Goal: Check status: Check status

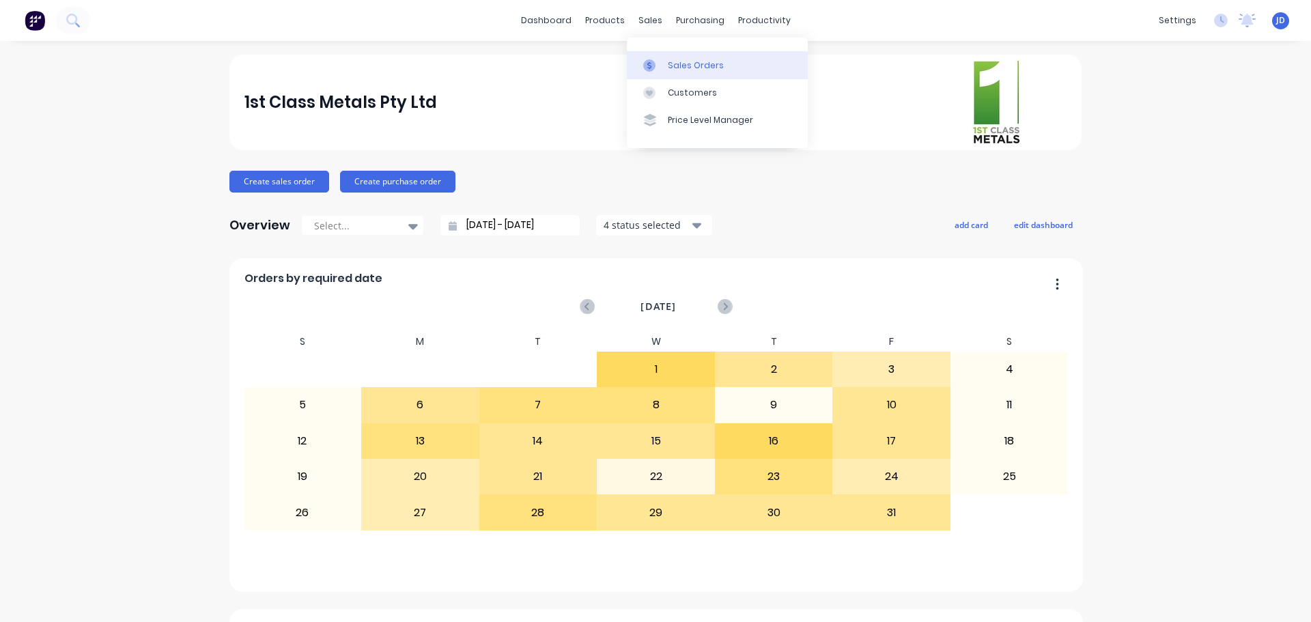
click at [655, 69] on icon at bounding box center [649, 65] width 12 height 12
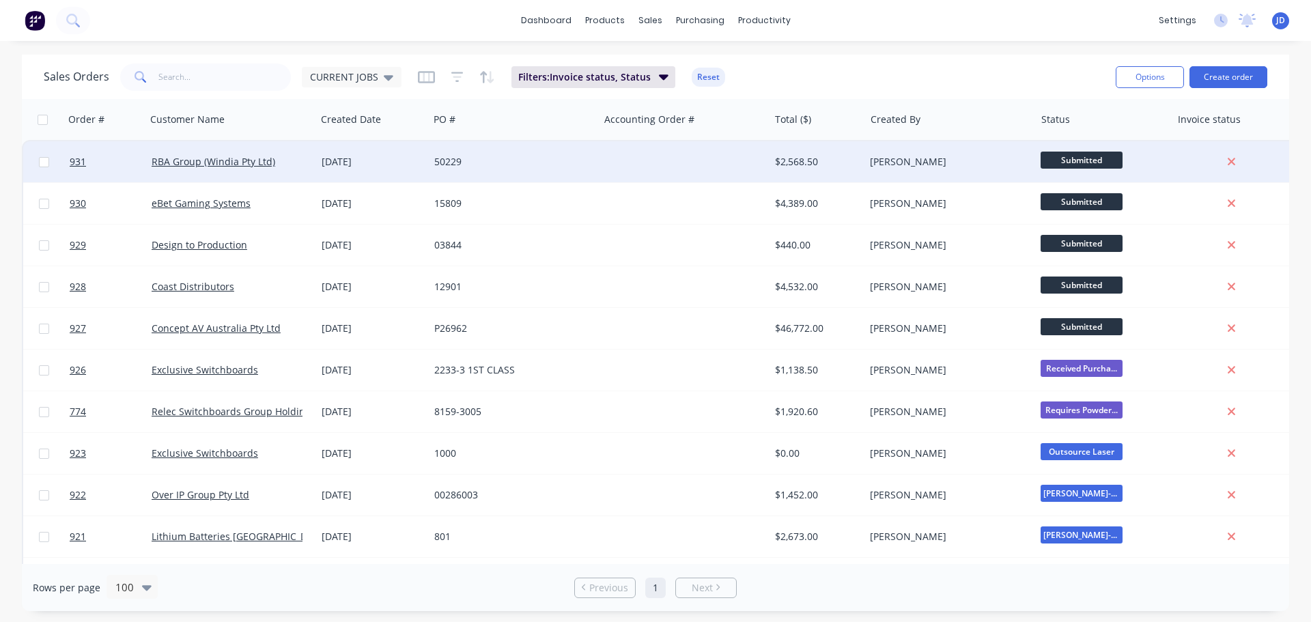
click at [1073, 158] on span "Submitted" at bounding box center [1082, 160] width 82 height 17
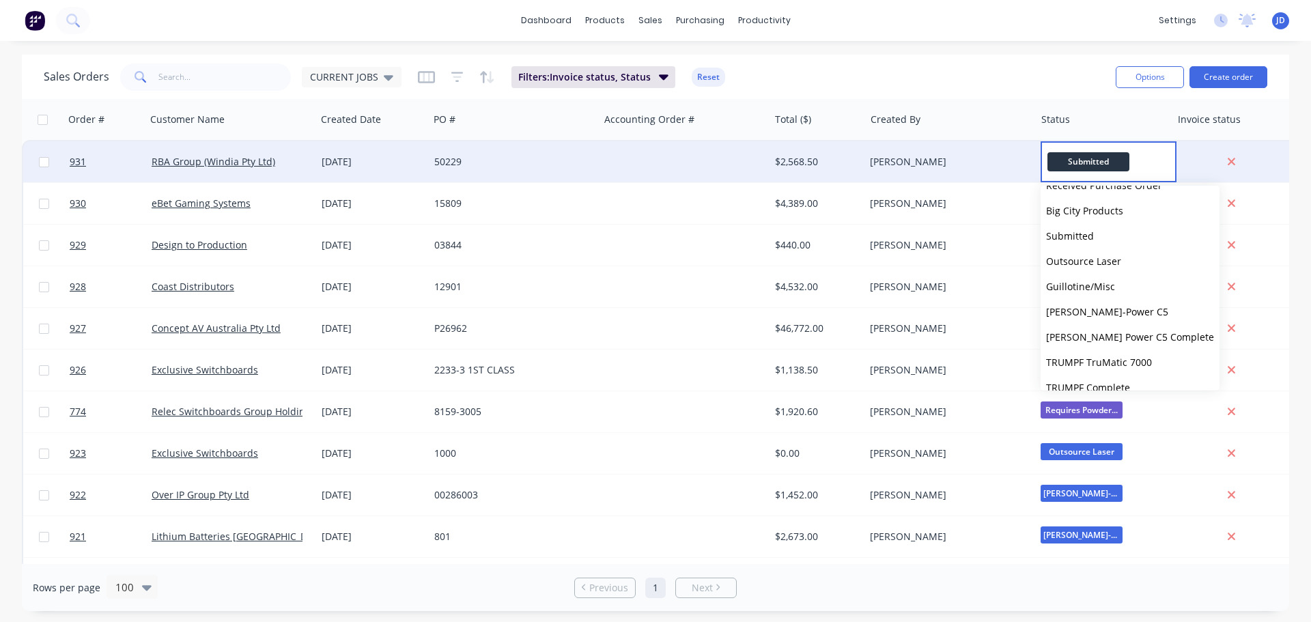
scroll to position [137, 0]
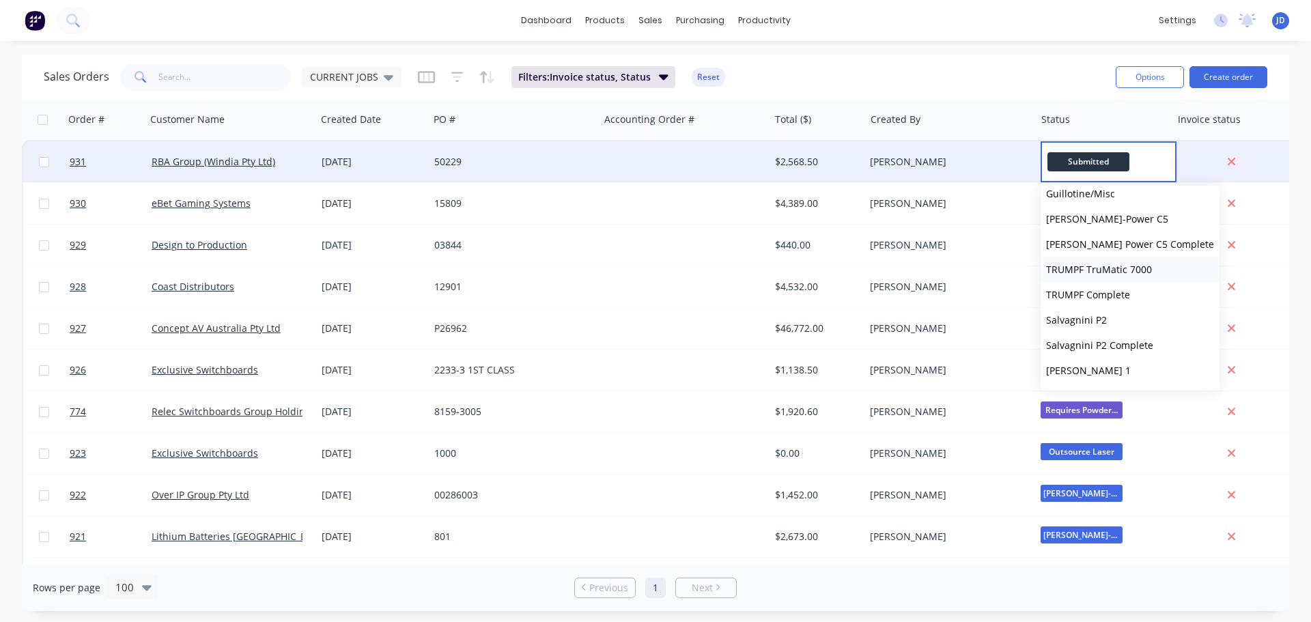
click at [1065, 265] on button "TRUMPF TruMatic 7000" at bounding box center [1130, 269] width 179 height 25
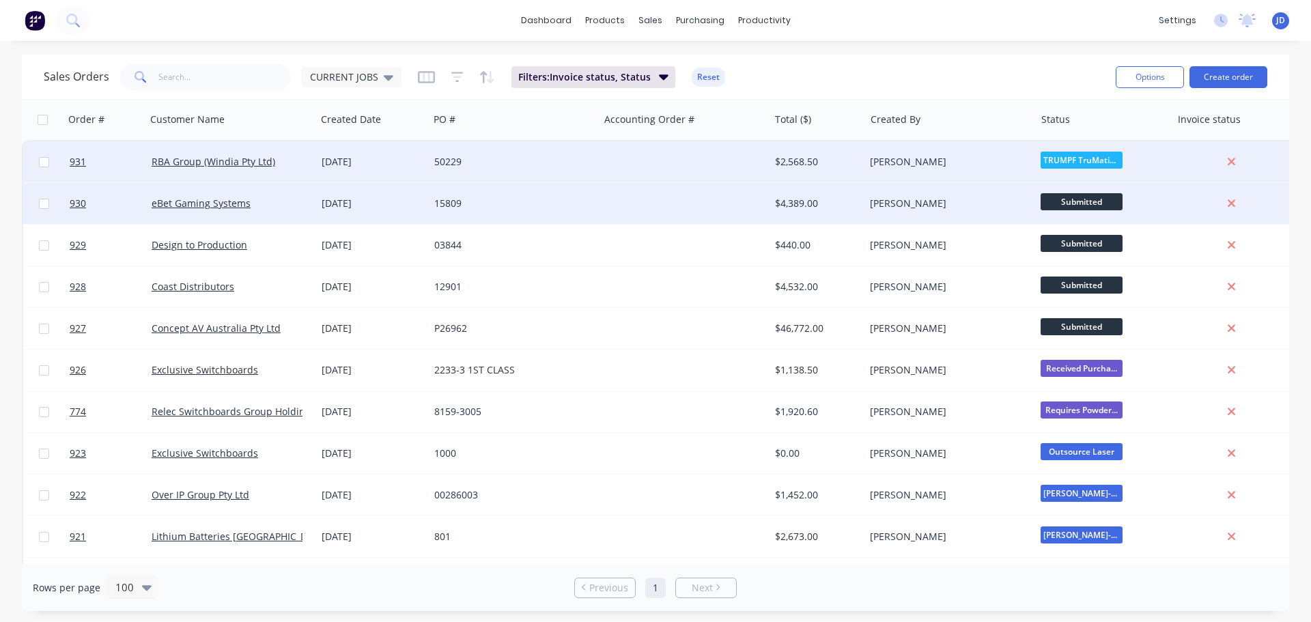
click at [1072, 202] on span "Submitted" at bounding box center [1082, 201] width 82 height 17
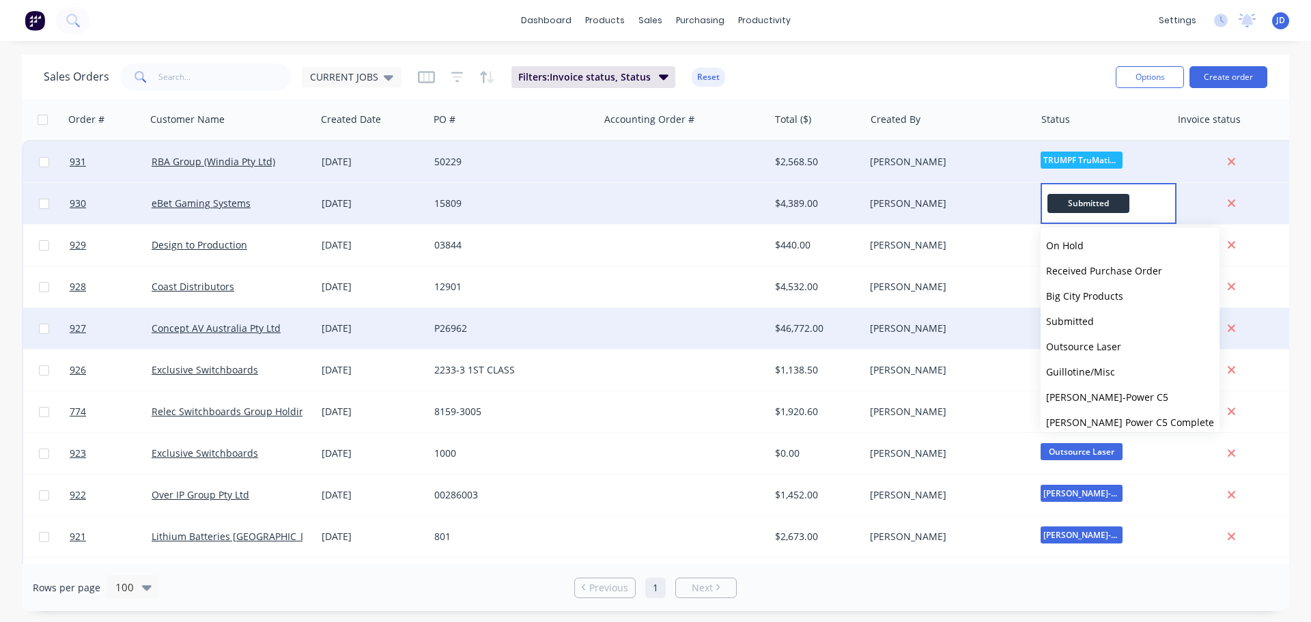
click at [1139, 341] on button "Outsource Laser" at bounding box center [1130, 346] width 179 height 25
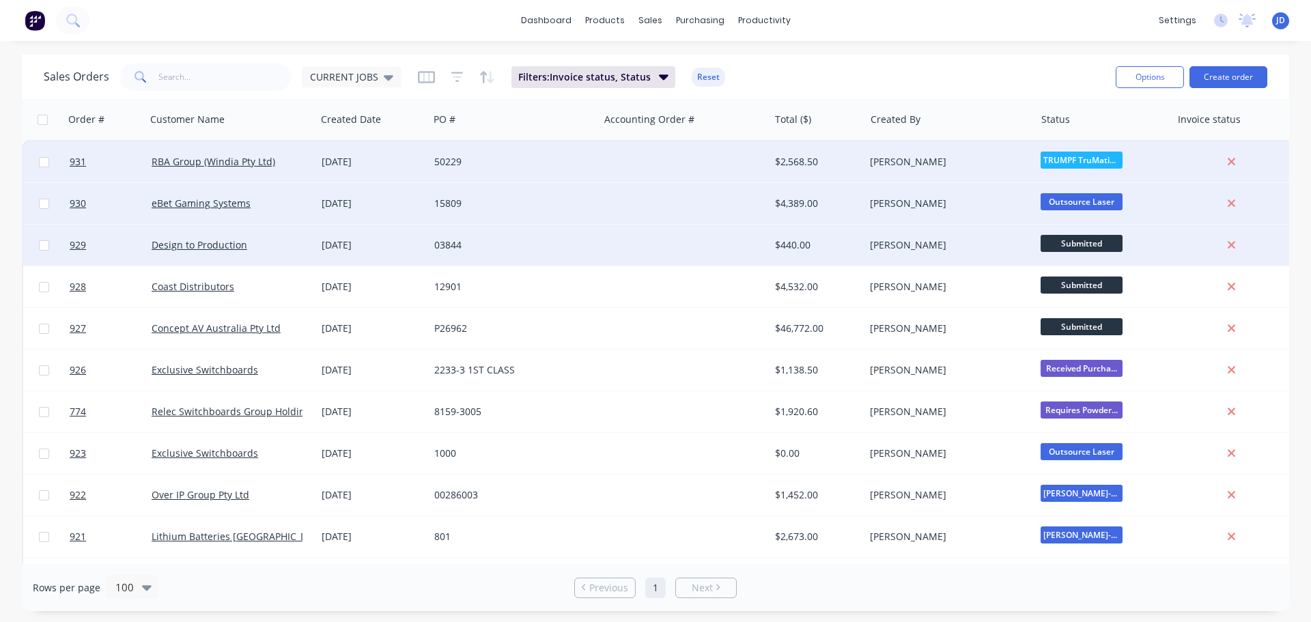
click at [1077, 240] on span "Submitted" at bounding box center [1082, 243] width 82 height 17
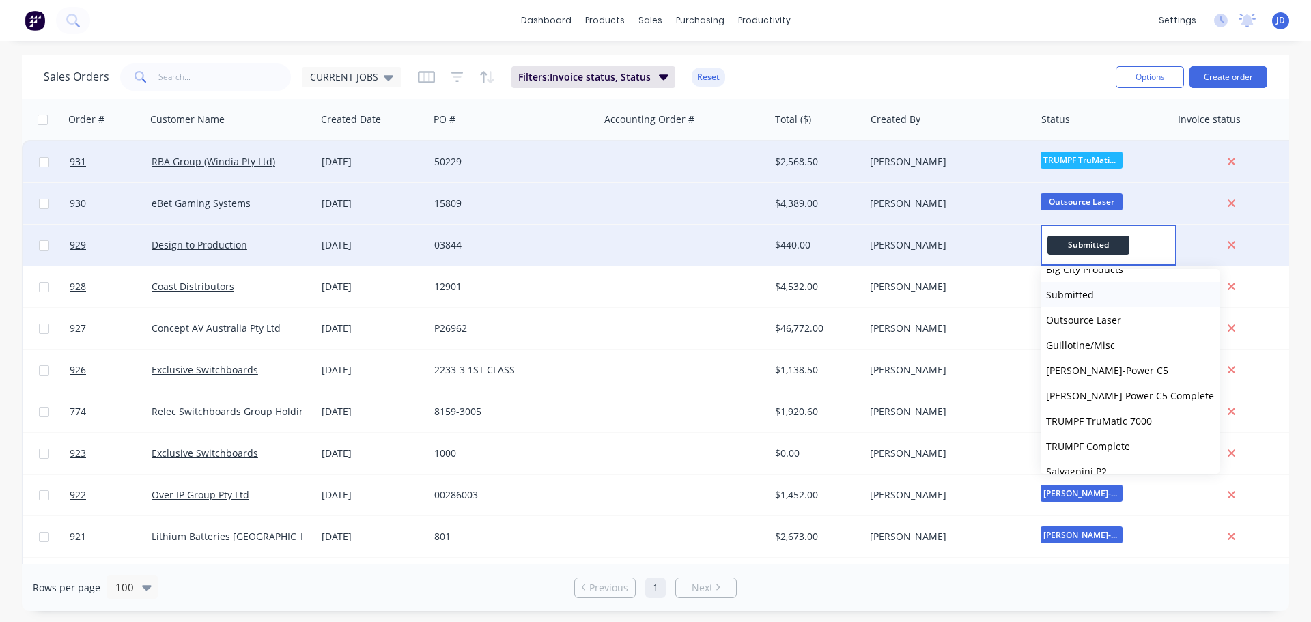
scroll to position [0, 0]
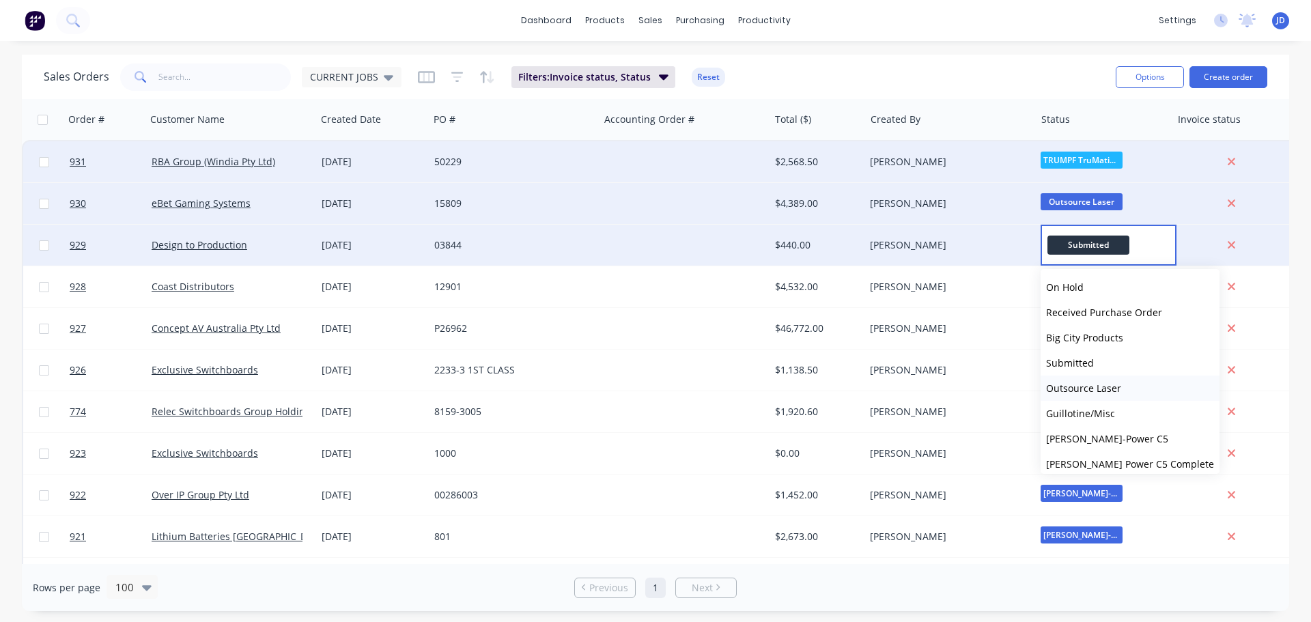
click at [1124, 394] on button "Outsource Laser" at bounding box center [1130, 388] width 179 height 25
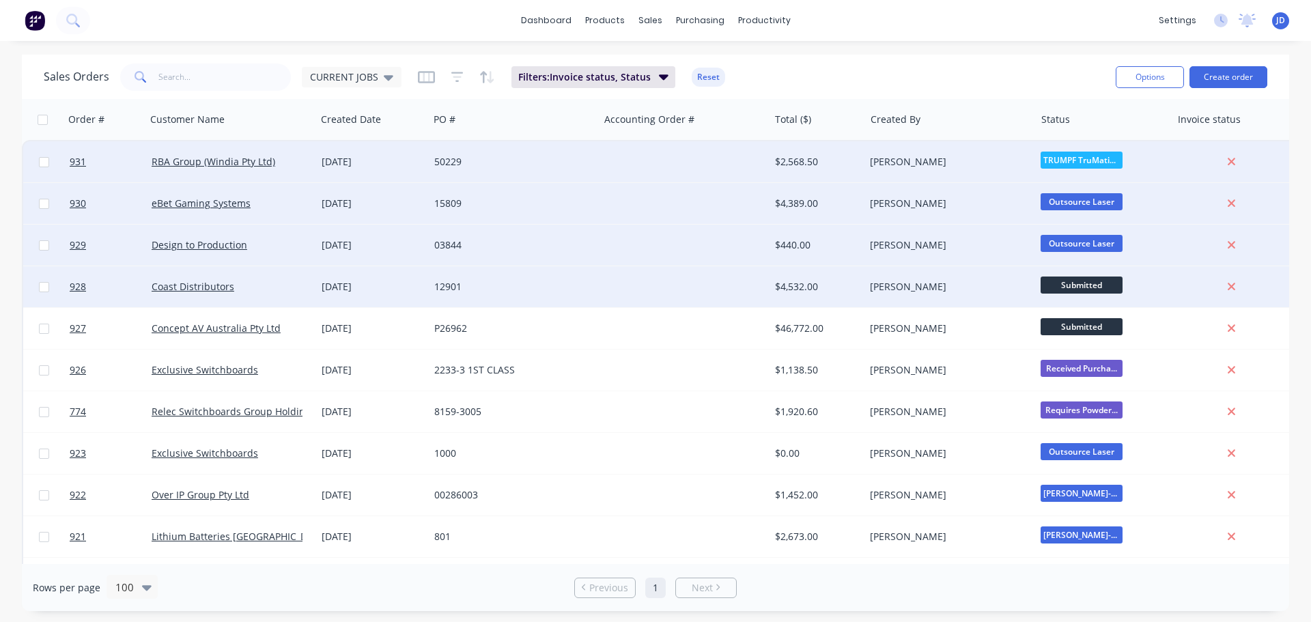
click at [1087, 289] on span "Submitted" at bounding box center [1082, 285] width 82 height 17
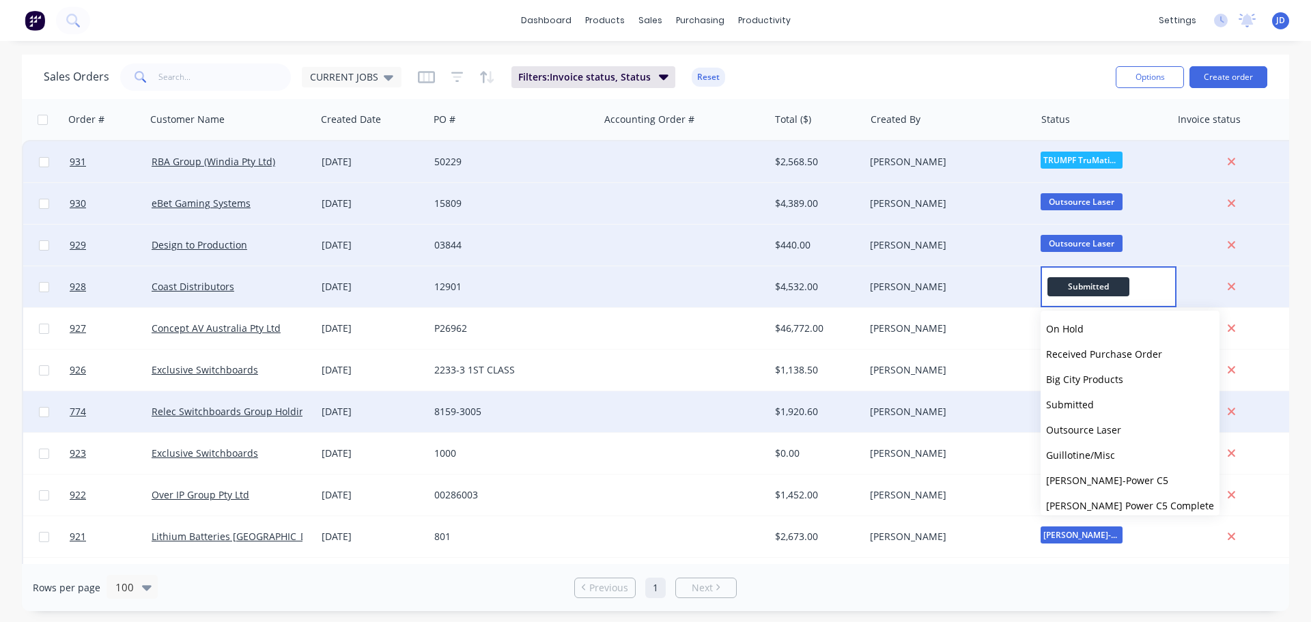
click at [1096, 427] on span "Outsource Laser" at bounding box center [1083, 429] width 75 height 13
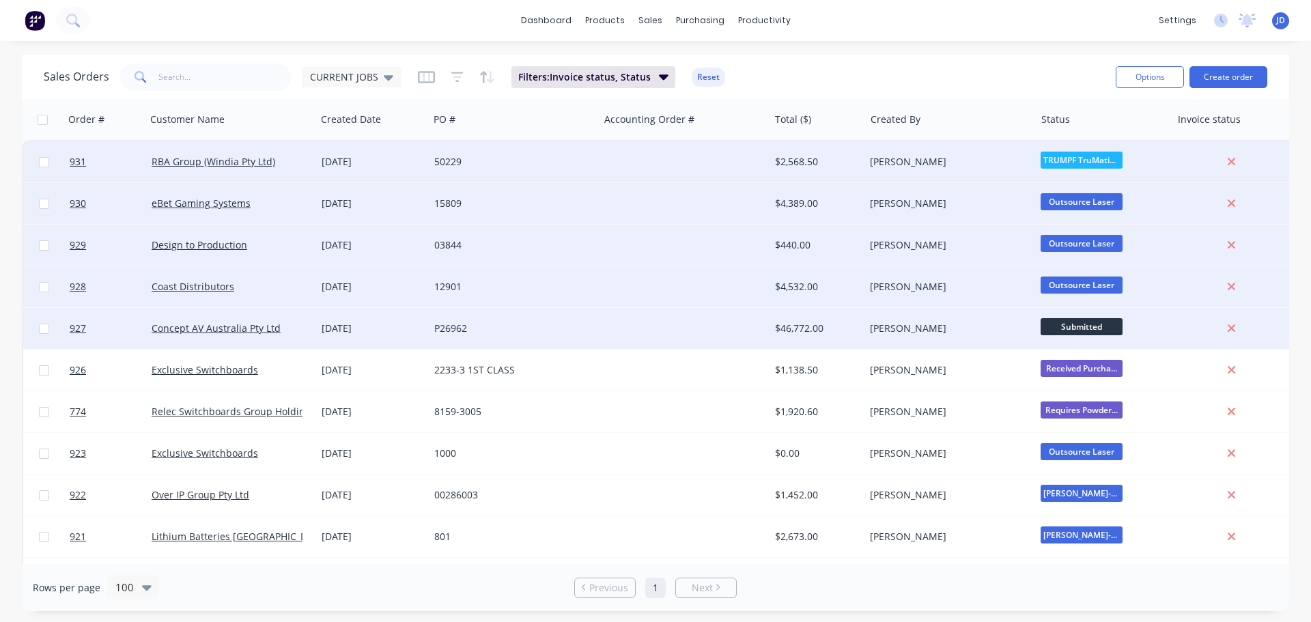
click at [1096, 327] on span "Submitted" at bounding box center [1082, 326] width 82 height 17
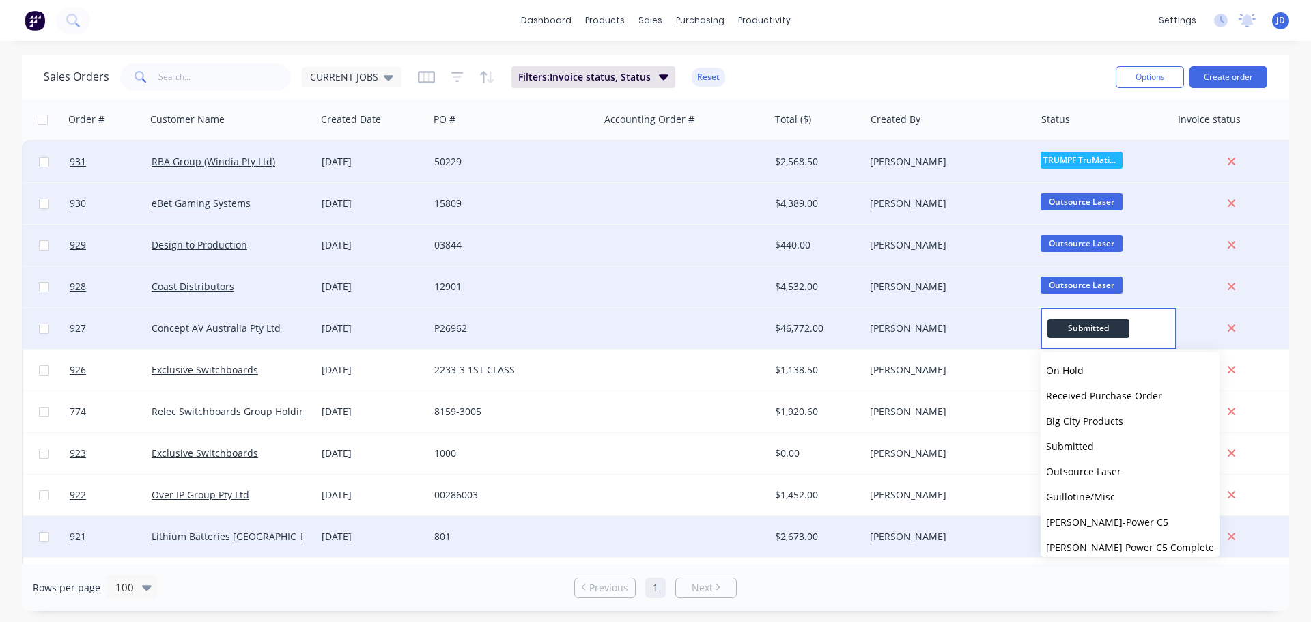
click at [1124, 516] on button "[PERSON_NAME]-Power C5" at bounding box center [1130, 522] width 179 height 25
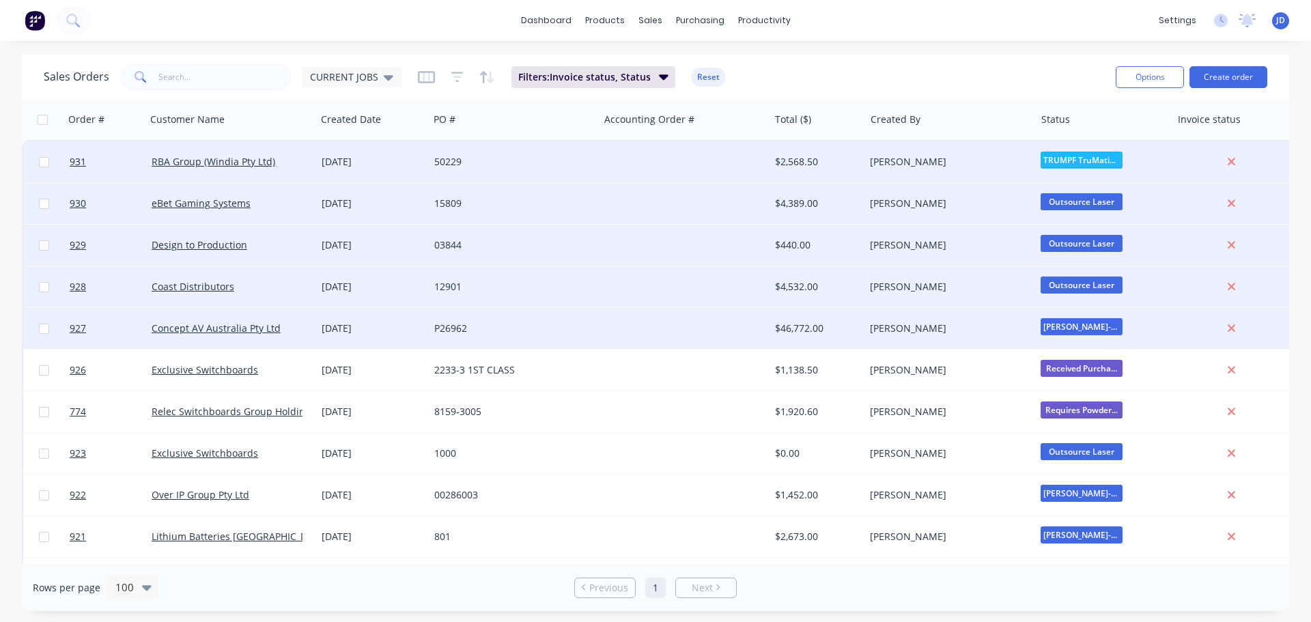
click at [603, 287] on div at bounding box center [684, 286] width 170 height 41
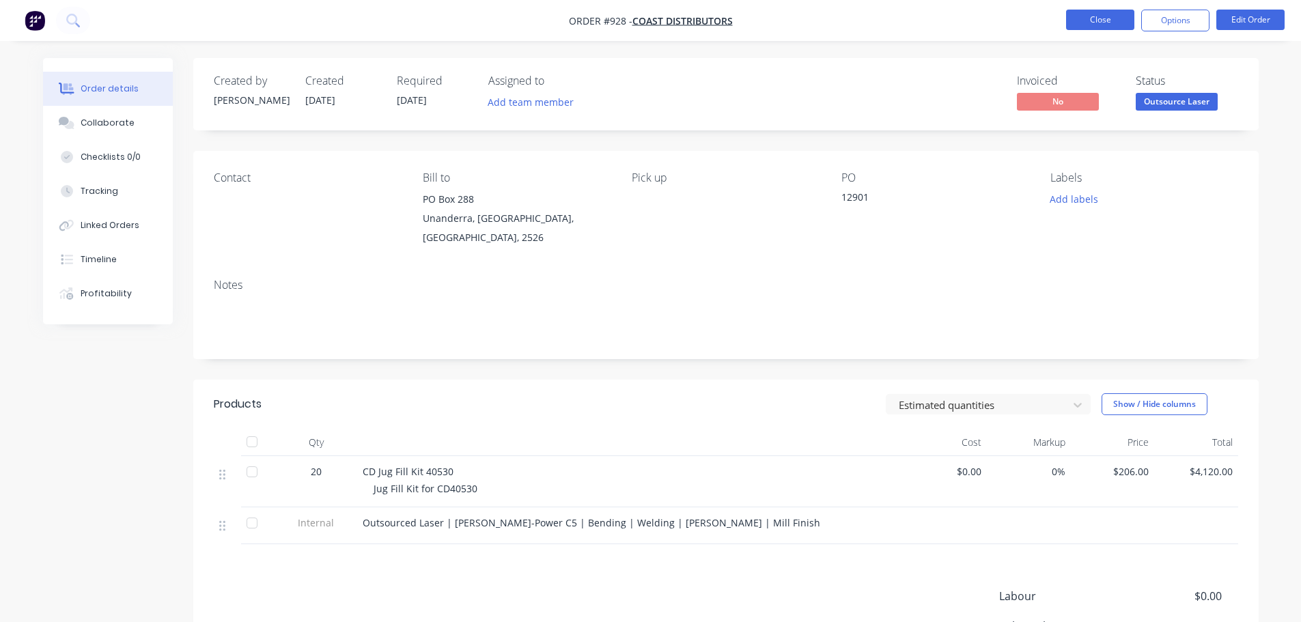
click at [1105, 23] on button "Close" at bounding box center [1100, 20] width 68 height 20
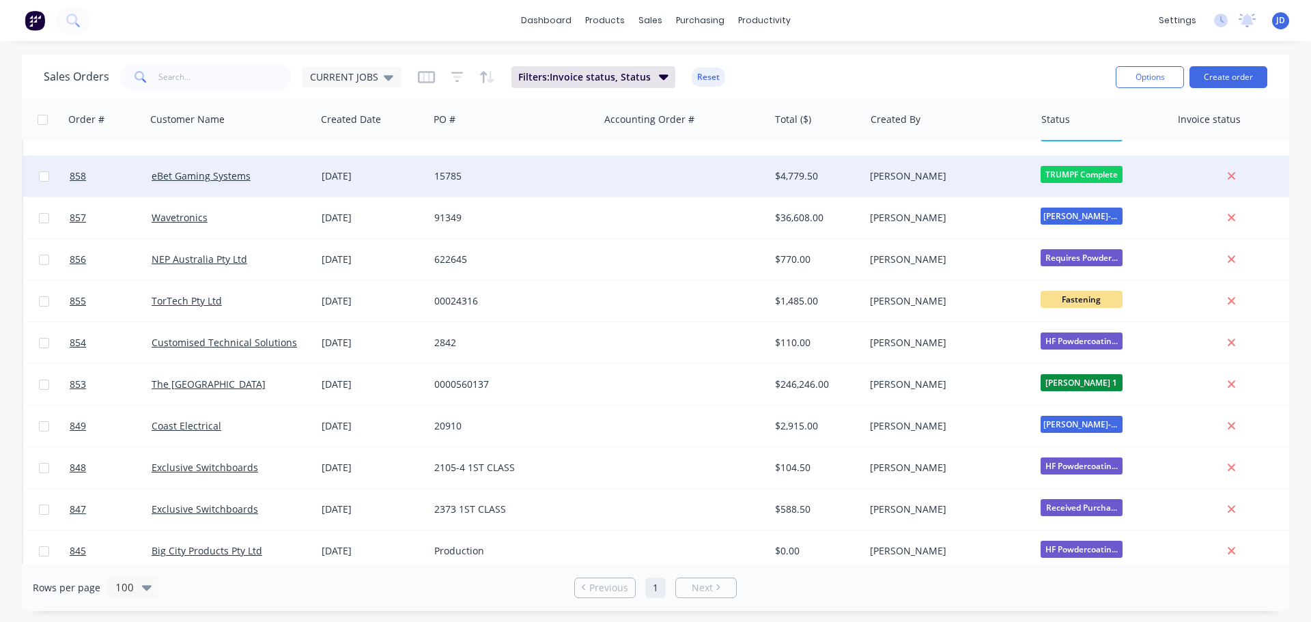
scroll to position [2459, 0]
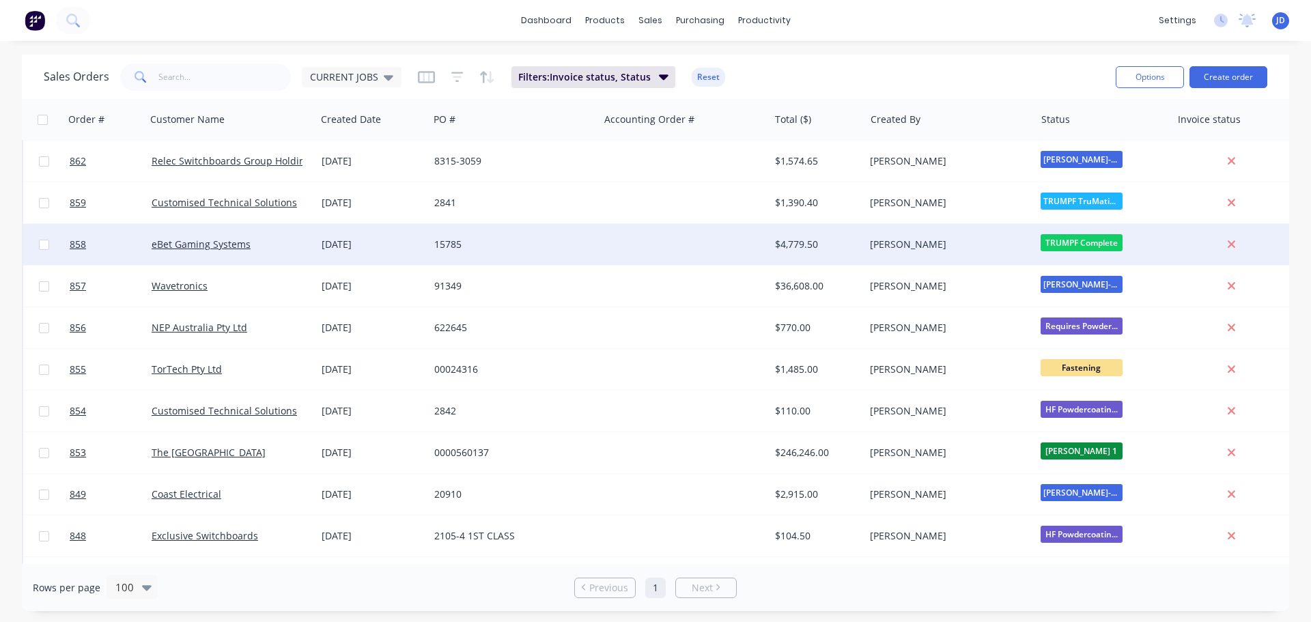
click at [1083, 236] on span "TRUMPF Complete" at bounding box center [1082, 242] width 82 height 17
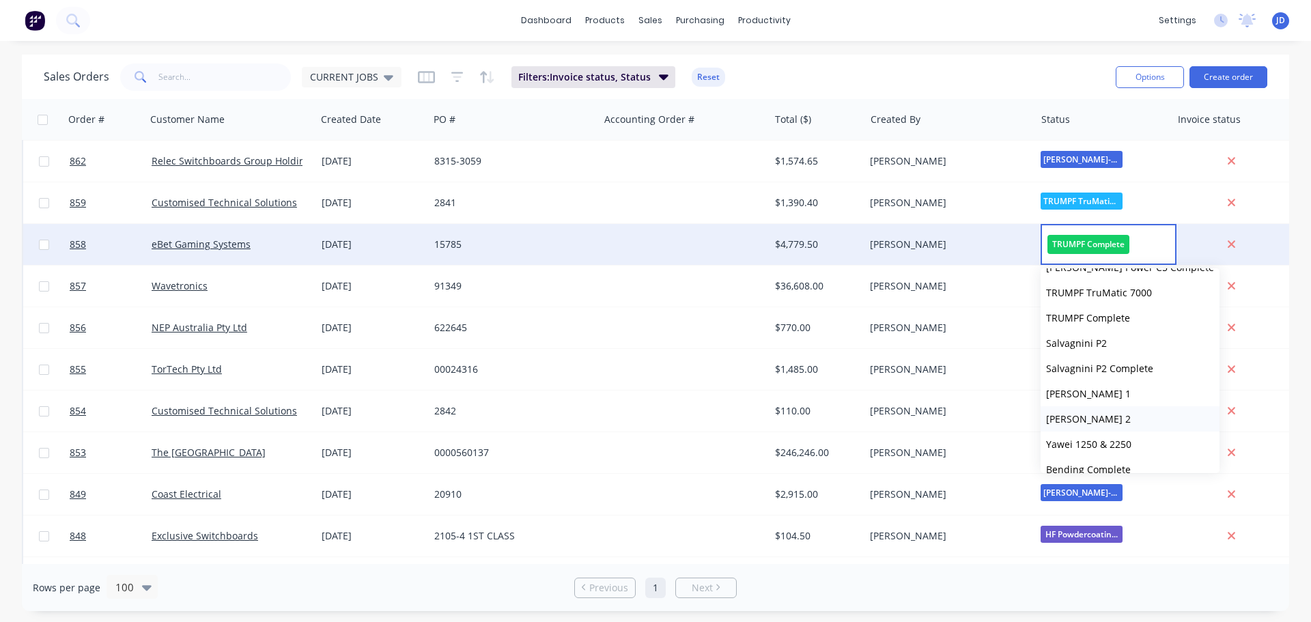
scroll to position [205, 0]
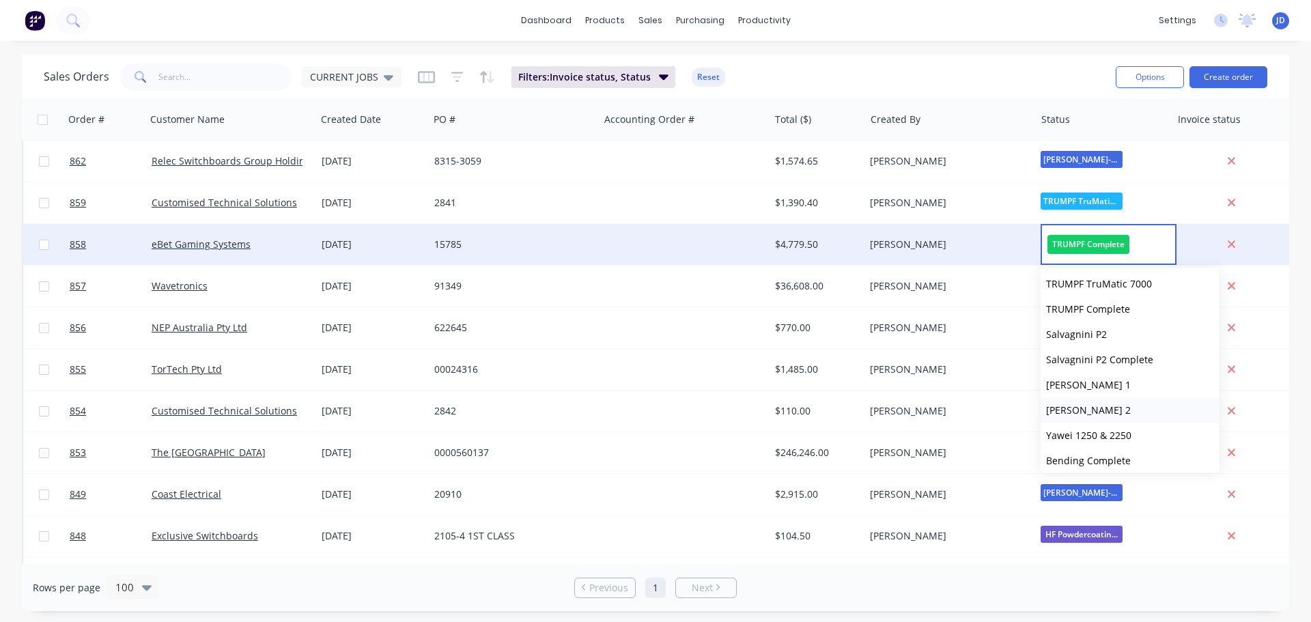
click at [1126, 402] on button "[PERSON_NAME] 2" at bounding box center [1130, 410] width 179 height 25
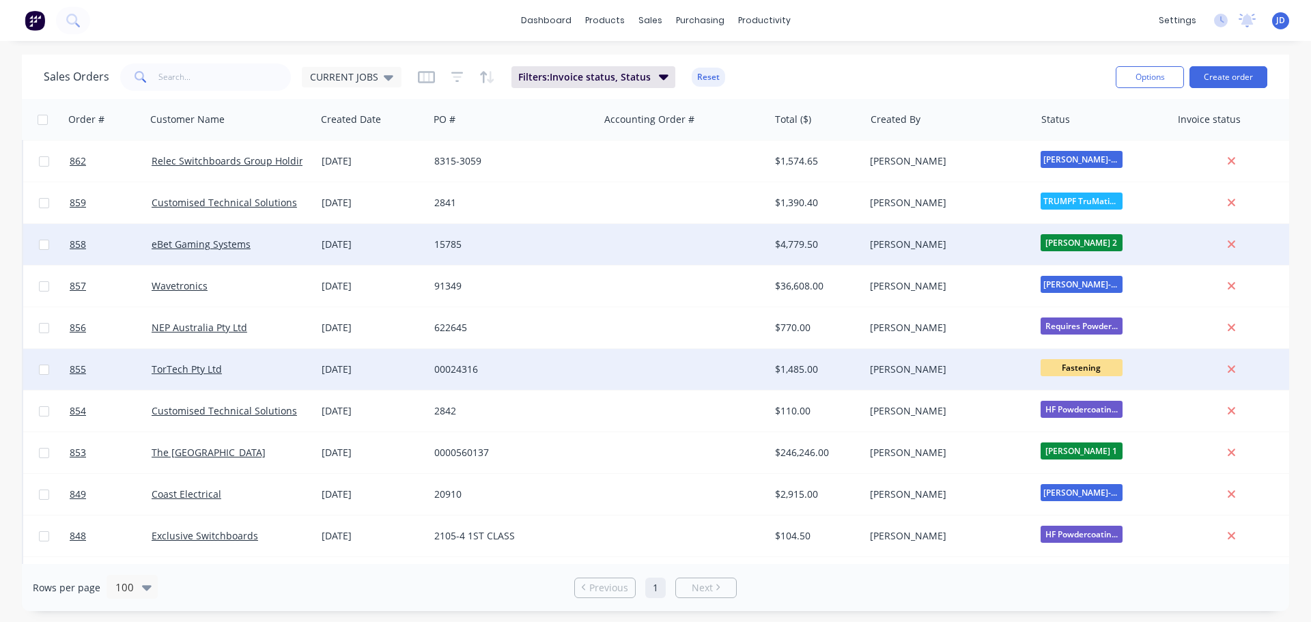
click at [992, 372] on div "[PERSON_NAME]" at bounding box center [946, 370] width 152 height 14
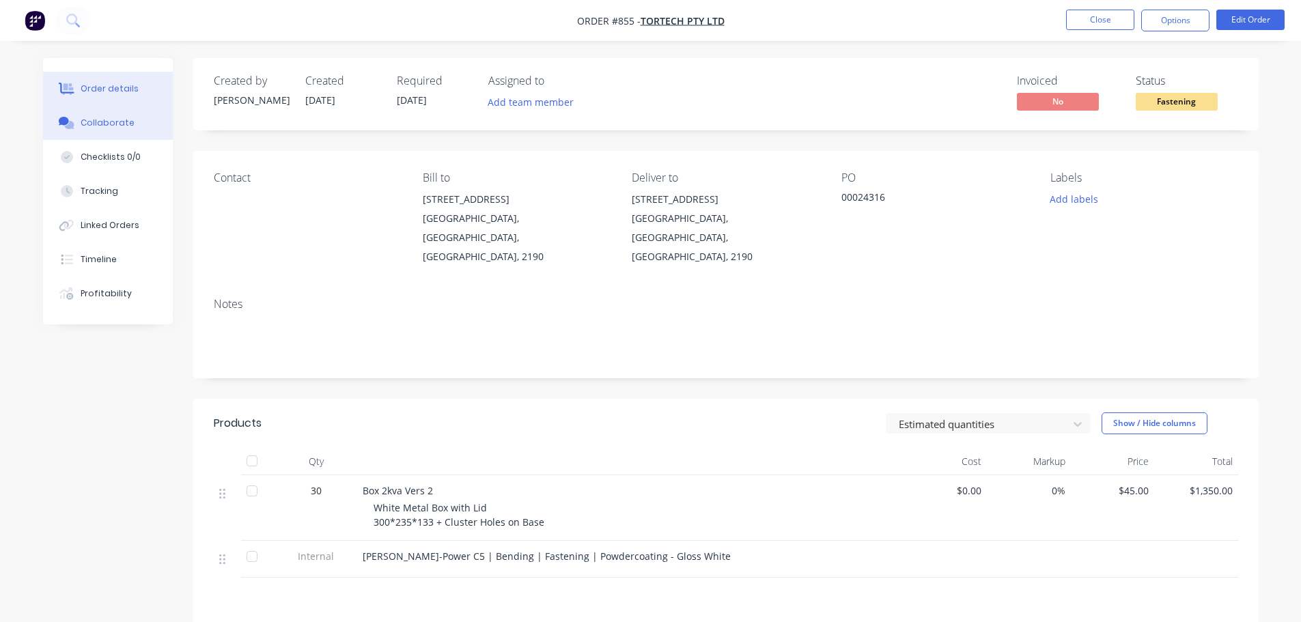
click at [131, 128] on button "Collaborate" at bounding box center [108, 123] width 130 height 34
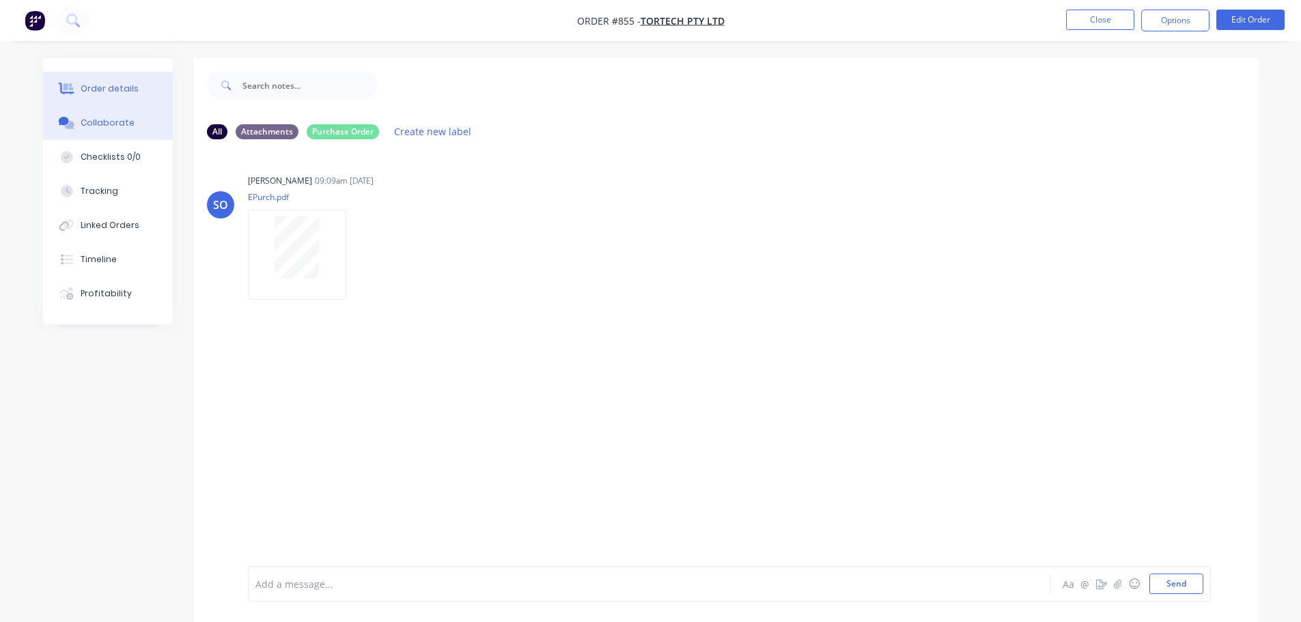
click at [128, 82] on button "Order details" at bounding box center [108, 89] width 130 height 34
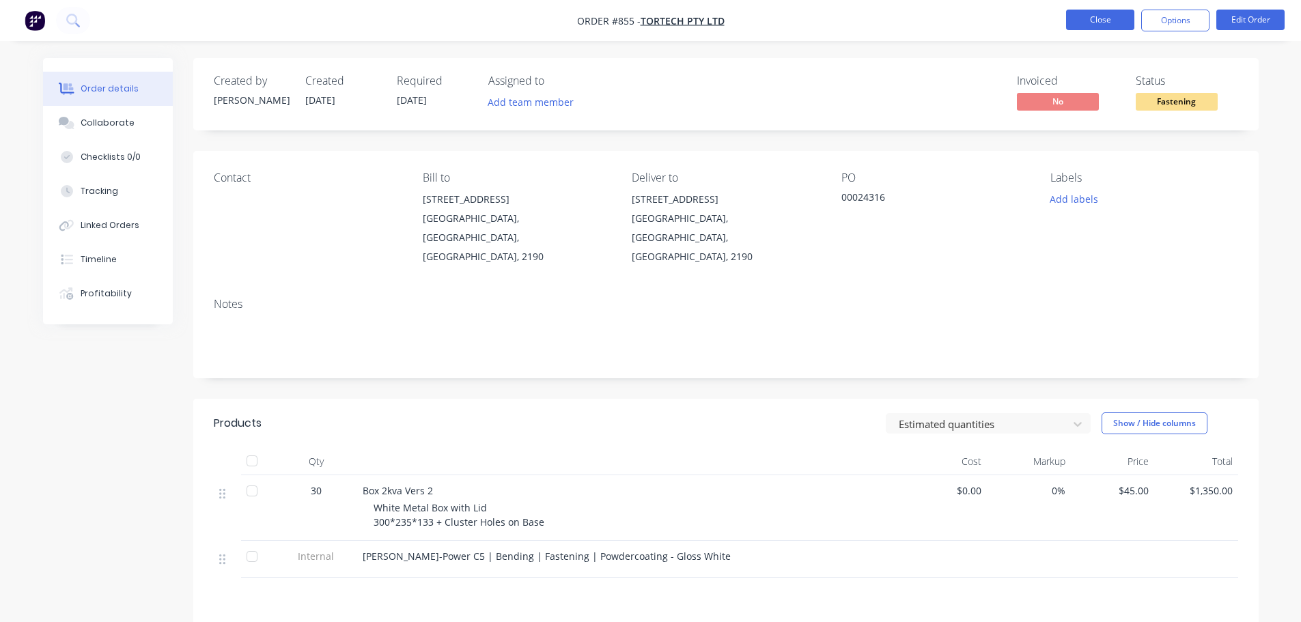
click at [1089, 25] on button "Close" at bounding box center [1100, 20] width 68 height 20
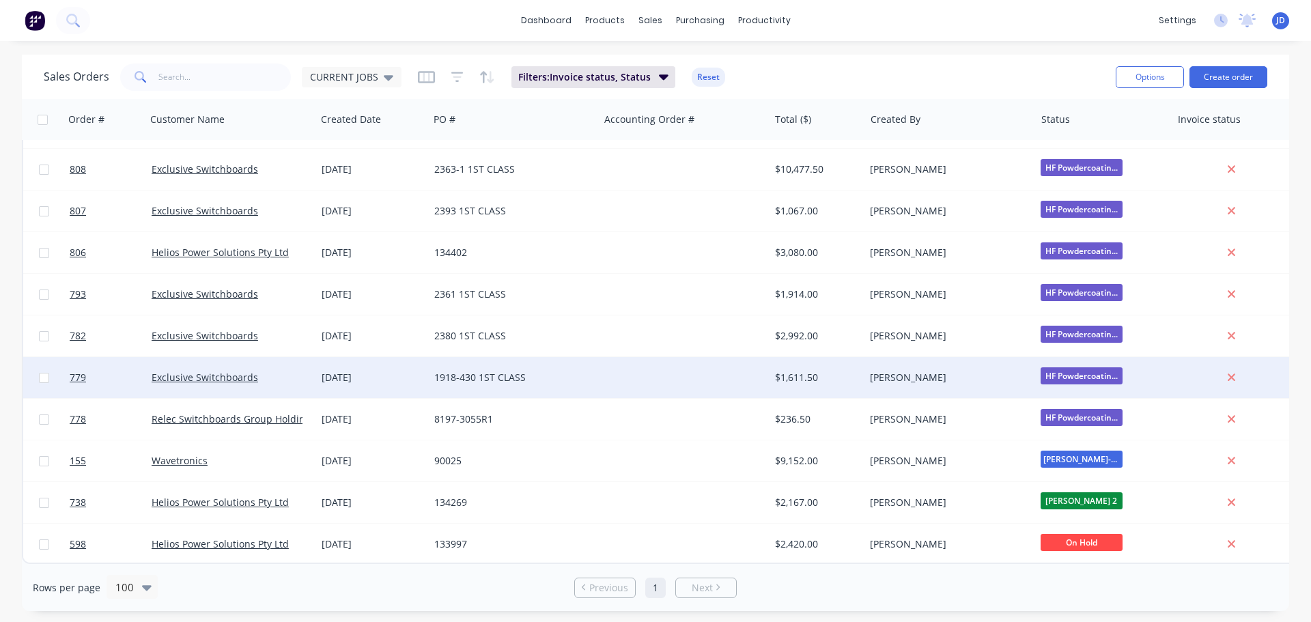
scroll to position [3624, 0]
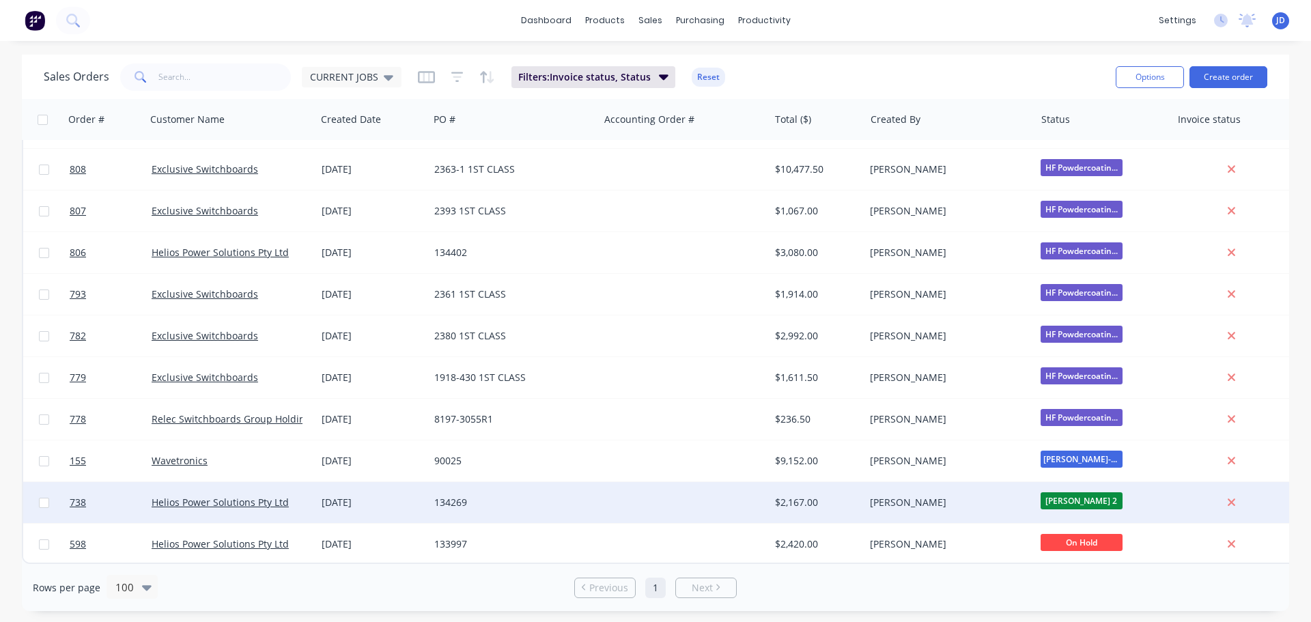
click at [551, 503] on div "134269" at bounding box center [514, 502] width 170 height 41
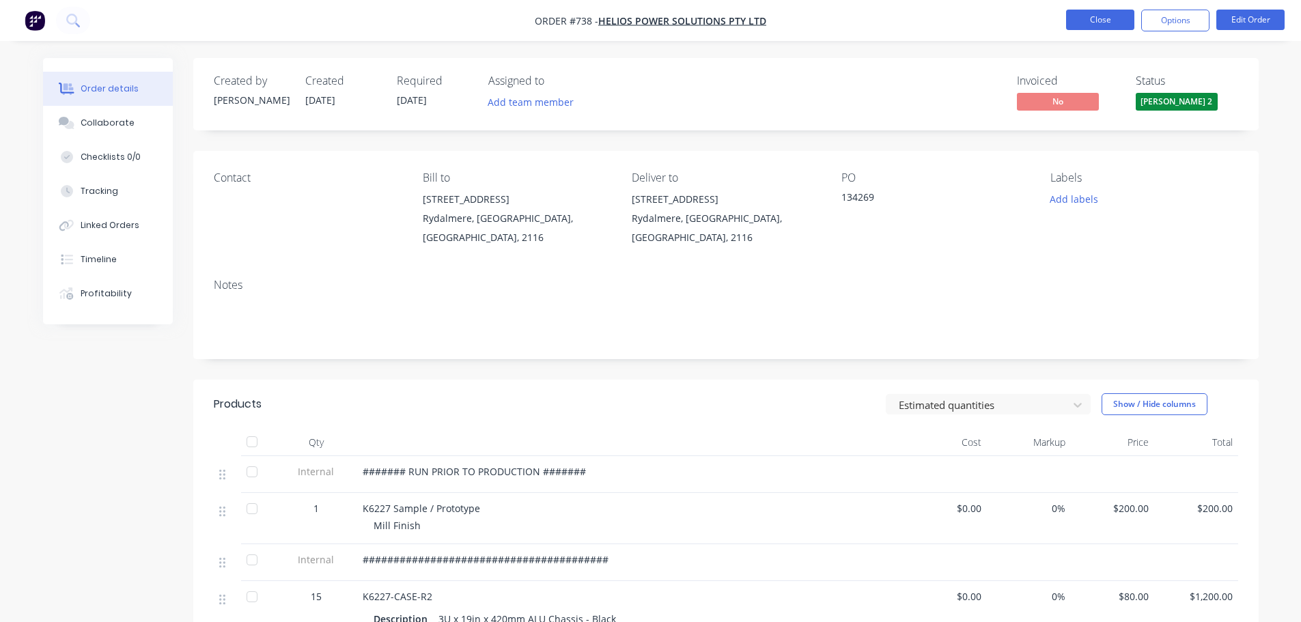
click at [1096, 19] on button "Close" at bounding box center [1100, 20] width 68 height 20
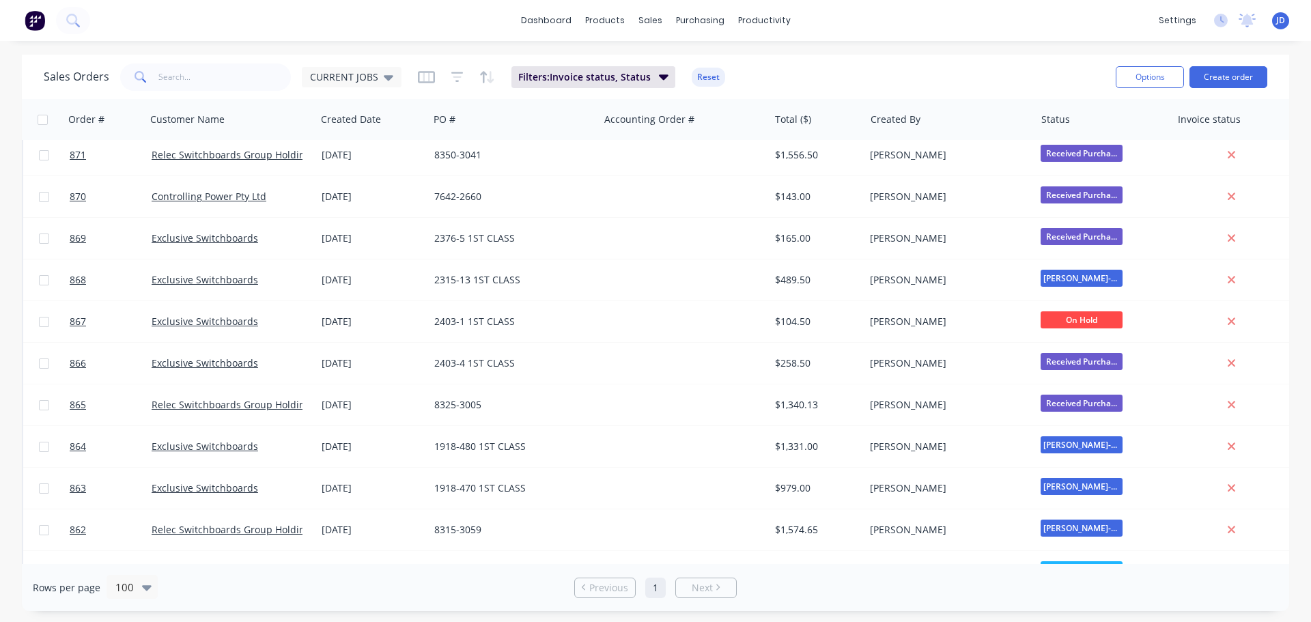
scroll to position [2186, 0]
